Goal: Check status: Check status

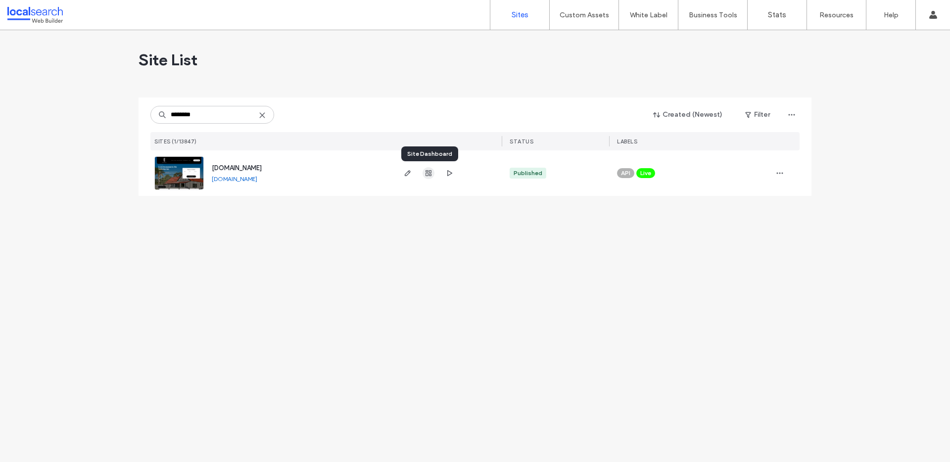
type input "********"
click at [427, 173] on icon "button" at bounding box center [428, 173] width 8 height 8
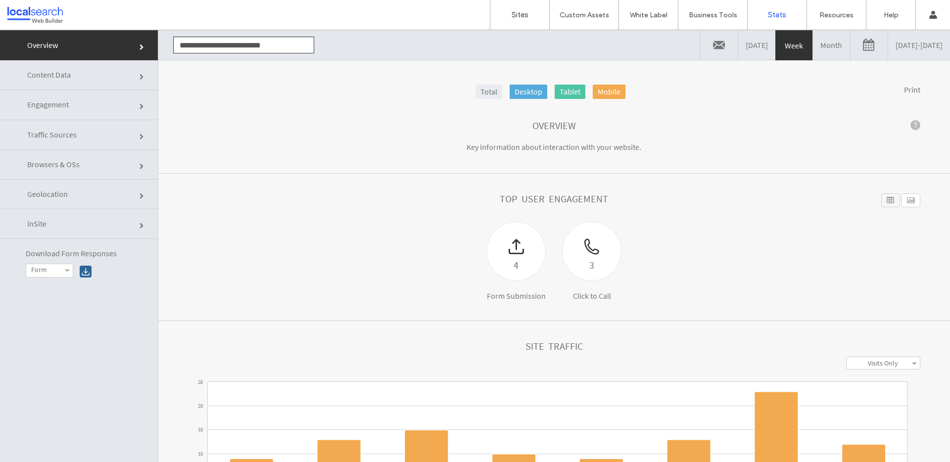
click at [738, 46] on link "Yesterday" at bounding box center [756, 45] width 37 height 30
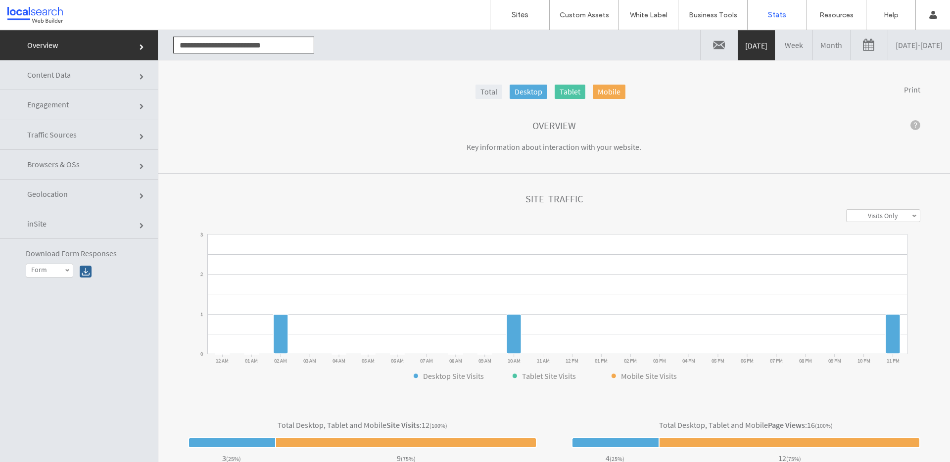
click at [850, 47] on link at bounding box center [868, 45] width 37 height 30
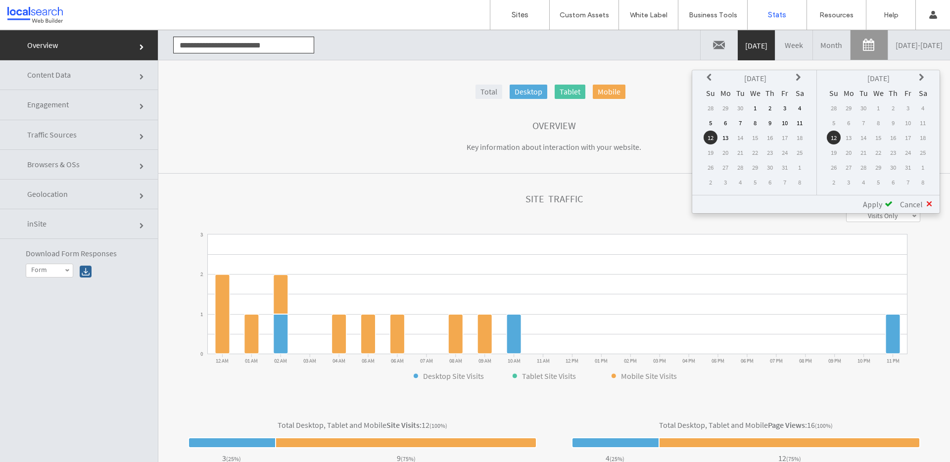
click at [709, 76] on icon at bounding box center [710, 78] width 8 height 8
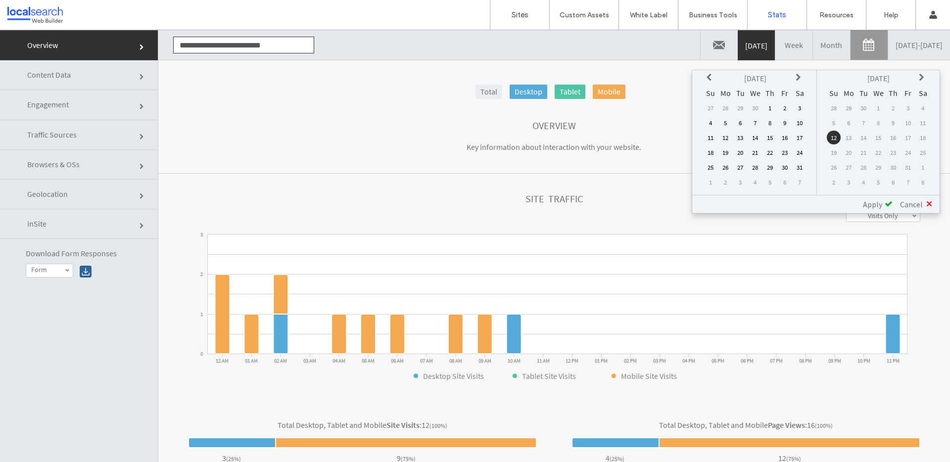
click at [709, 76] on icon at bounding box center [710, 78] width 8 height 8
click at [708, 76] on icon at bounding box center [710, 78] width 8 height 8
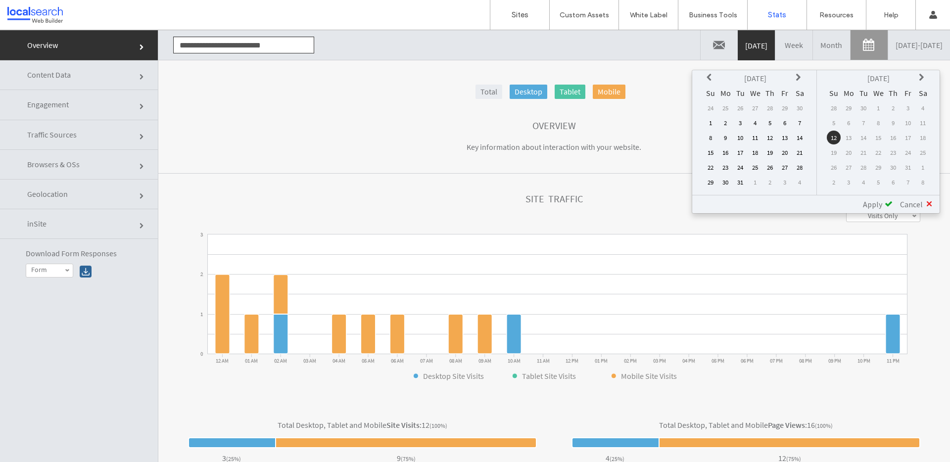
click at [755, 136] on td "11" at bounding box center [755, 138] width 14 height 14
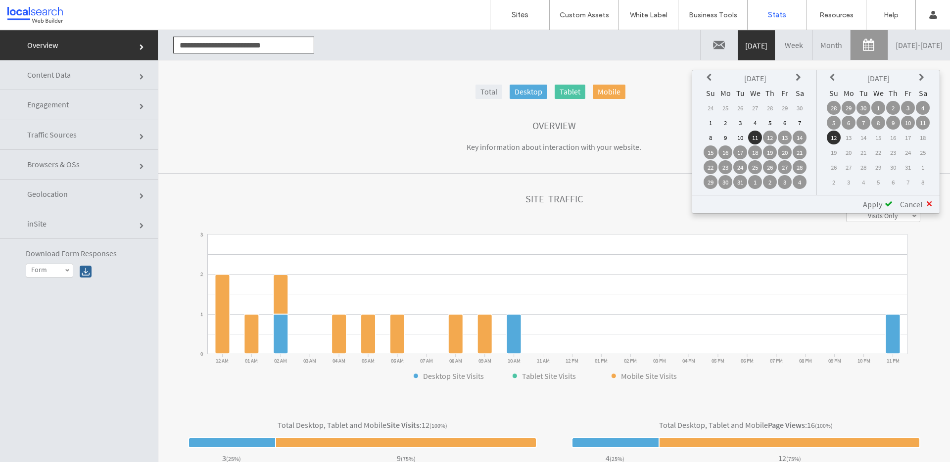
click at [880, 200] on span "Apply" at bounding box center [872, 204] width 19 height 10
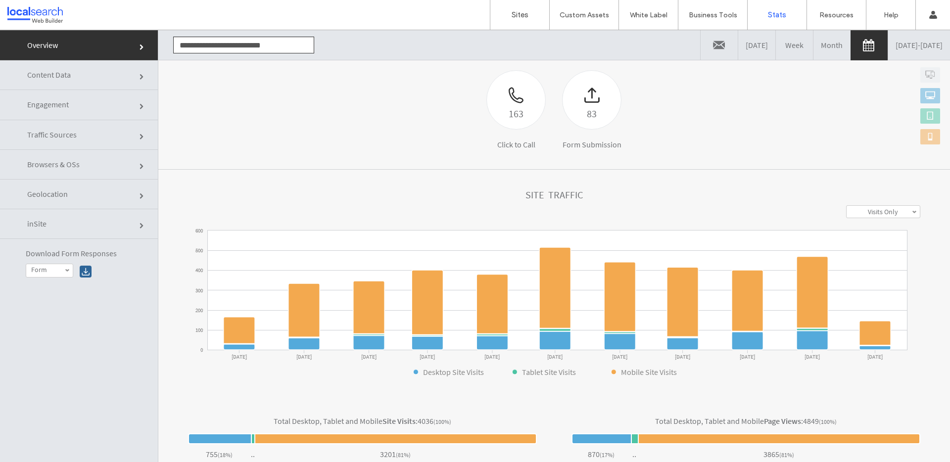
scroll to position [153, 0]
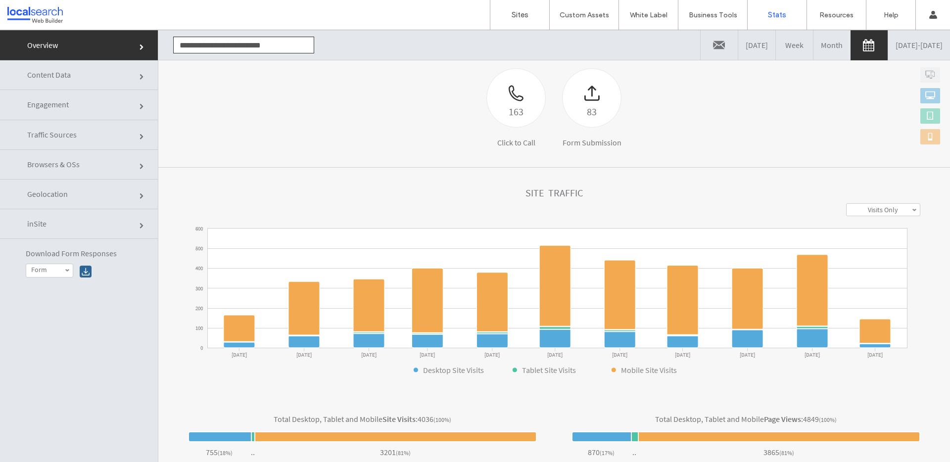
click at [813, 39] on link "Month" at bounding box center [831, 45] width 37 height 30
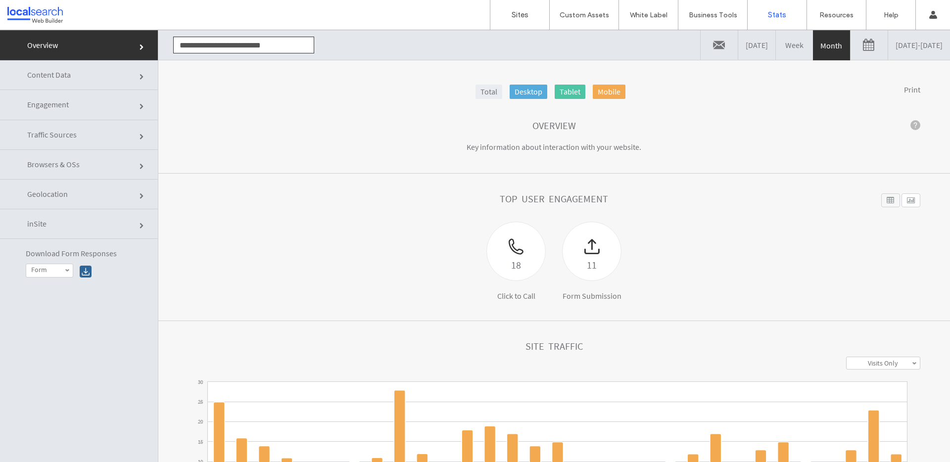
click at [850, 40] on link at bounding box center [868, 45] width 37 height 30
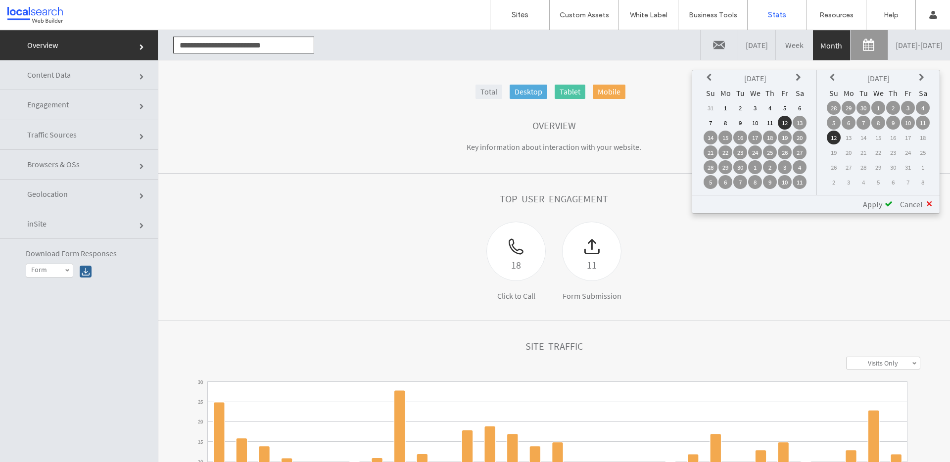
click at [724, 104] on td "1" at bounding box center [725, 108] width 14 height 14
click at [869, 202] on span "Apply" at bounding box center [872, 204] width 19 height 10
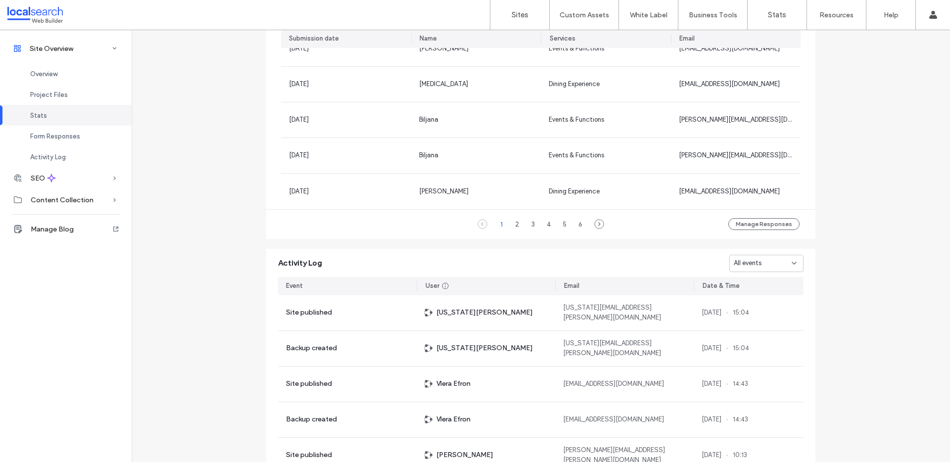
scroll to position [470, 0]
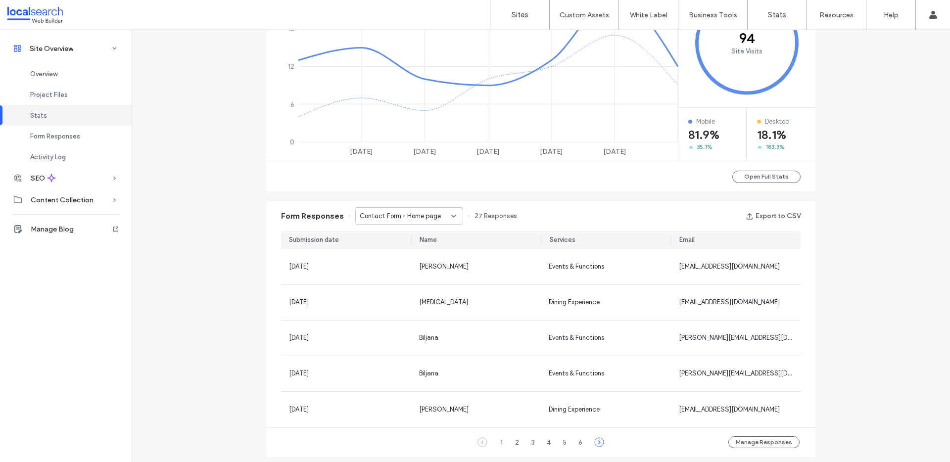
click at [596, 439] on icon at bounding box center [599, 442] width 10 height 10
